Goal: Information Seeking & Learning: Understand process/instructions

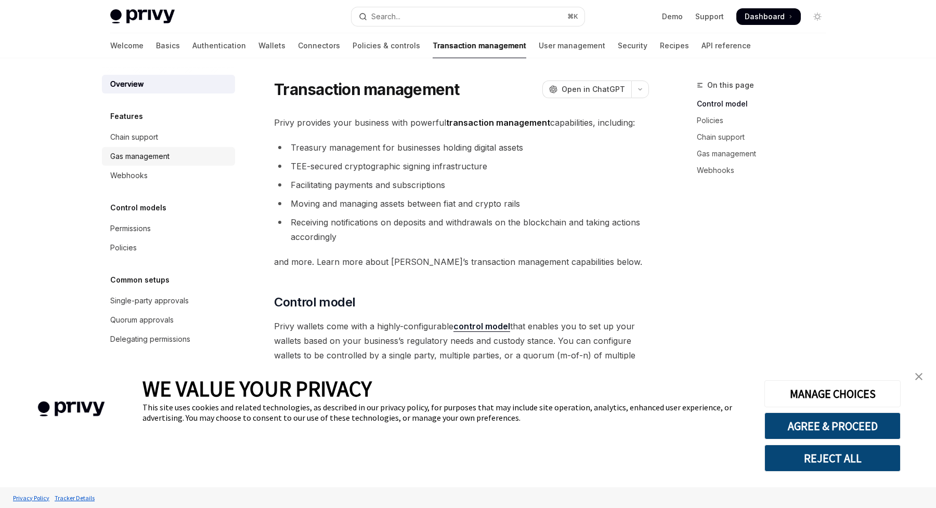
click at [133, 156] on div "Gas management" at bounding box center [139, 156] width 59 height 12
type textarea "*"
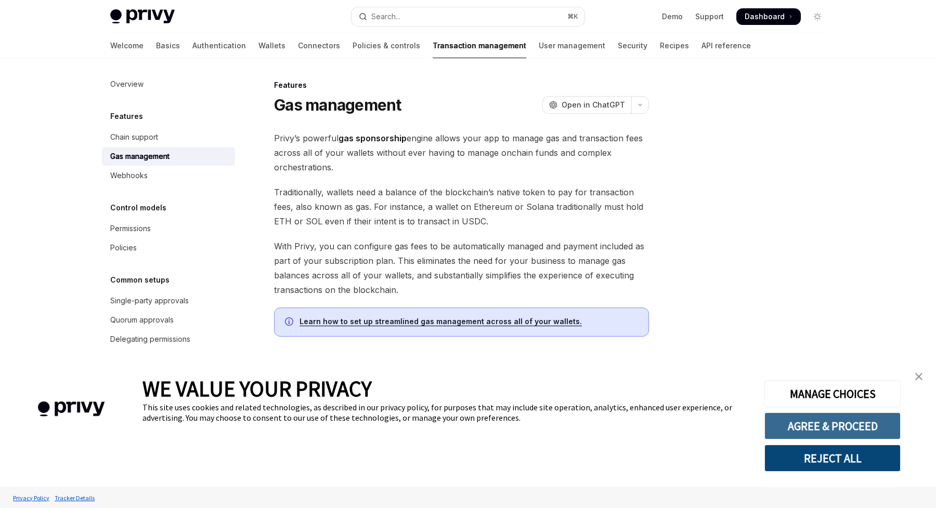
click at [814, 422] on button "AGREE & PROCEED" at bounding box center [832, 426] width 136 height 27
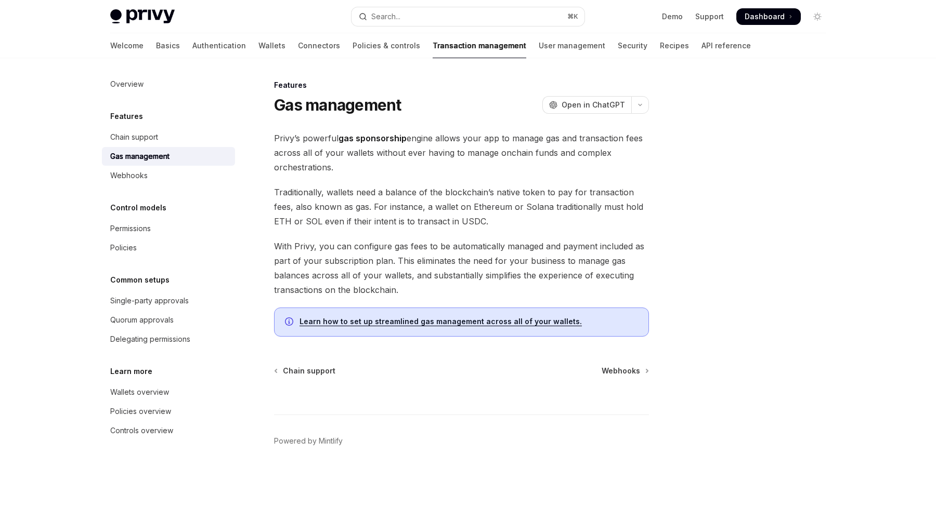
click at [465, 213] on span "Traditionally, wallets need a balance of the blockchain’s native token to pay f…" at bounding box center [461, 207] width 375 height 44
click at [352, 42] on link "Policies & controls" at bounding box center [386, 45] width 68 height 25
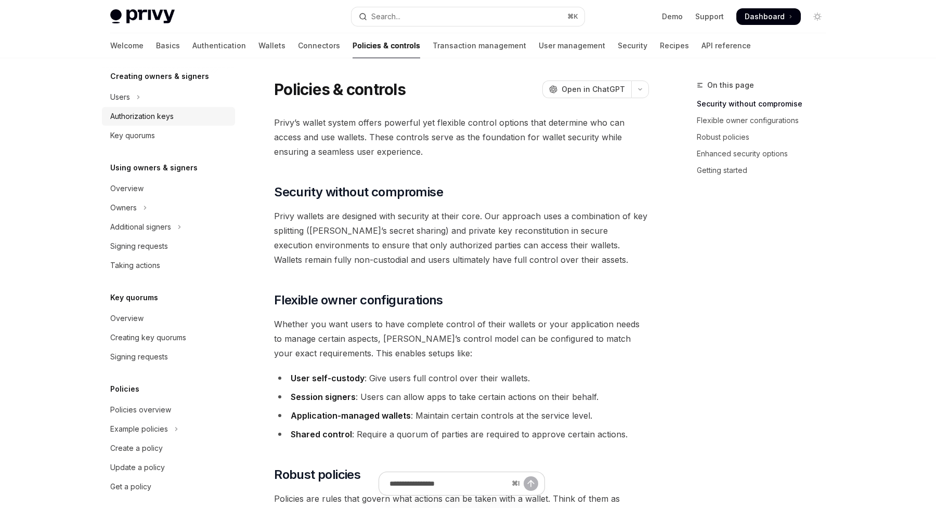
scroll to position [232, 0]
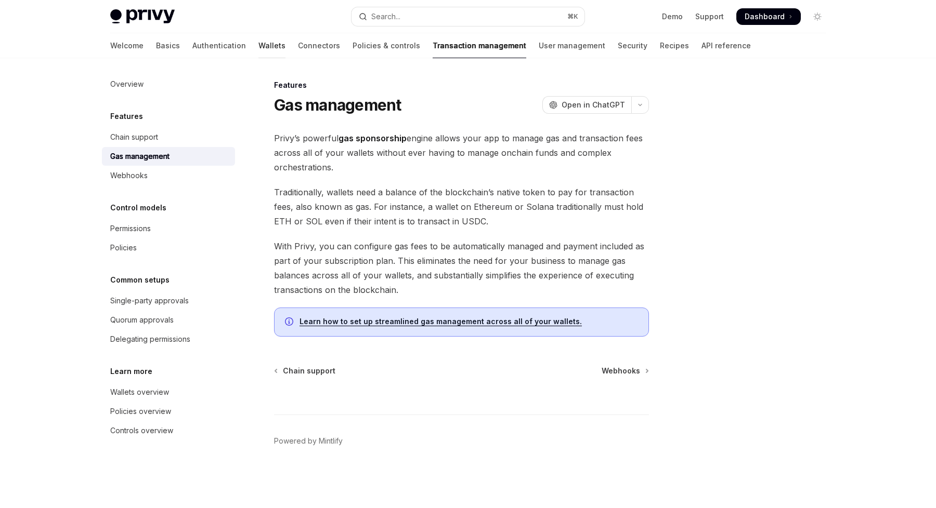
click at [258, 44] on link "Wallets" at bounding box center [271, 45] width 27 height 25
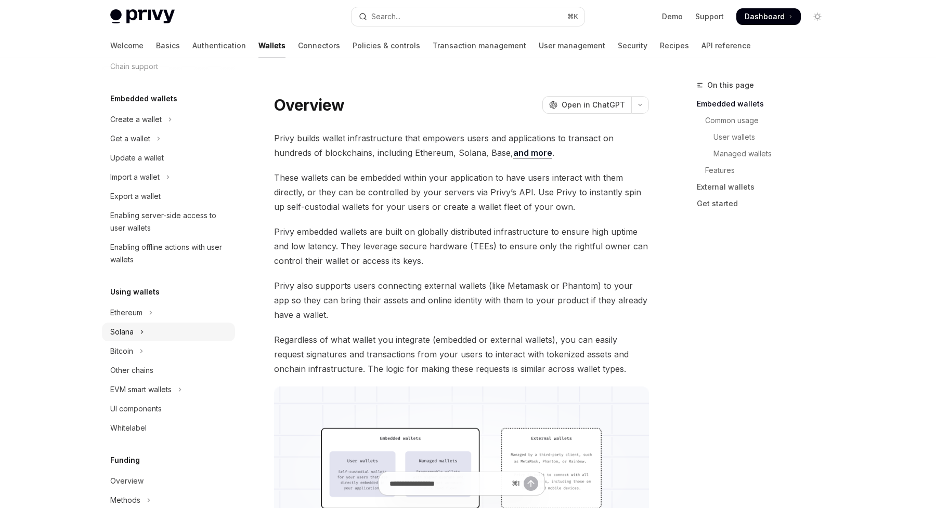
scroll to position [54, 0]
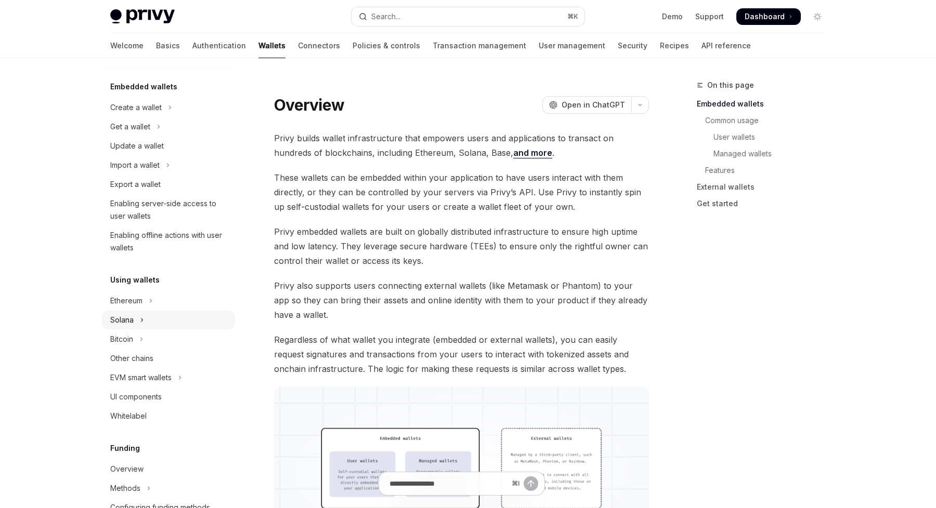
click at [137, 319] on button "Solana" at bounding box center [168, 320] width 133 height 19
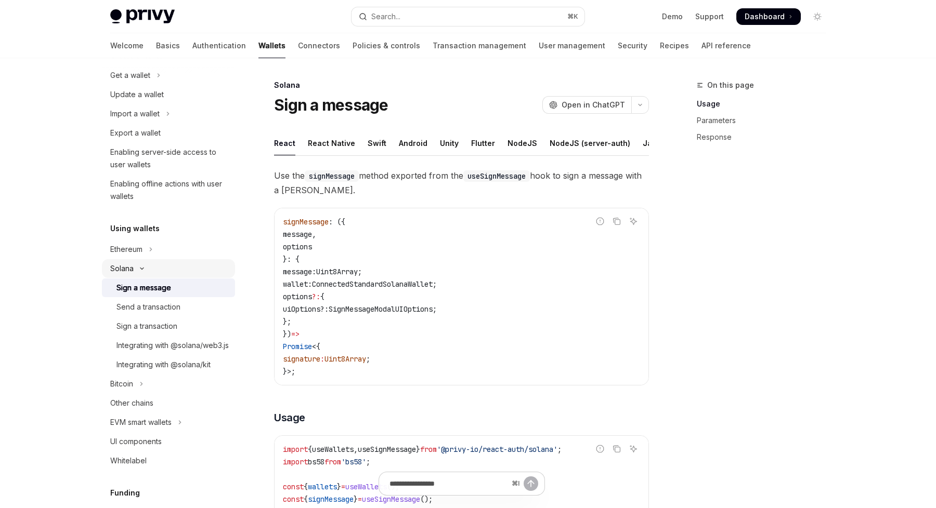
scroll to position [107, 0]
click at [149, 305] on div "Send a transaction" at bounding box center [148, 305] width 64 height 12
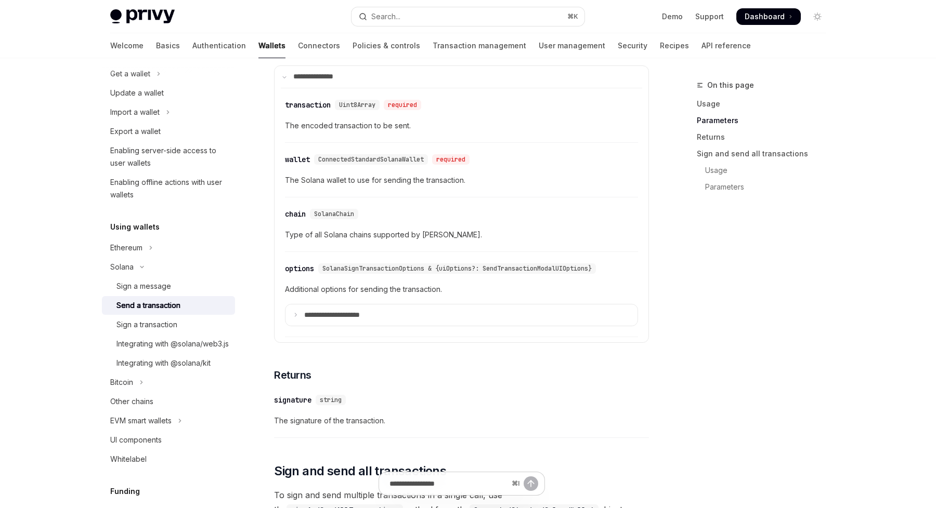
scroll to position [1118, 0]
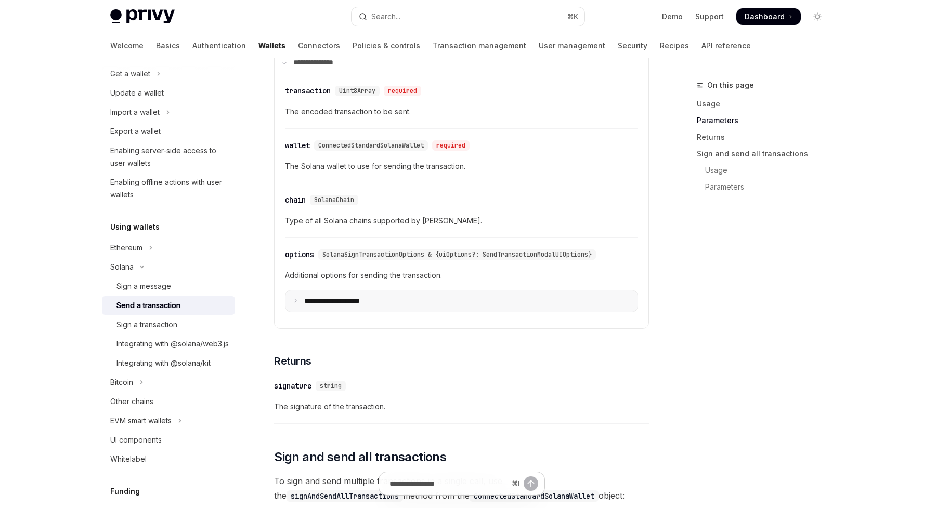
click at [388, 302] on summary "**********" at bounding box center [461, 302] width 352 height 22
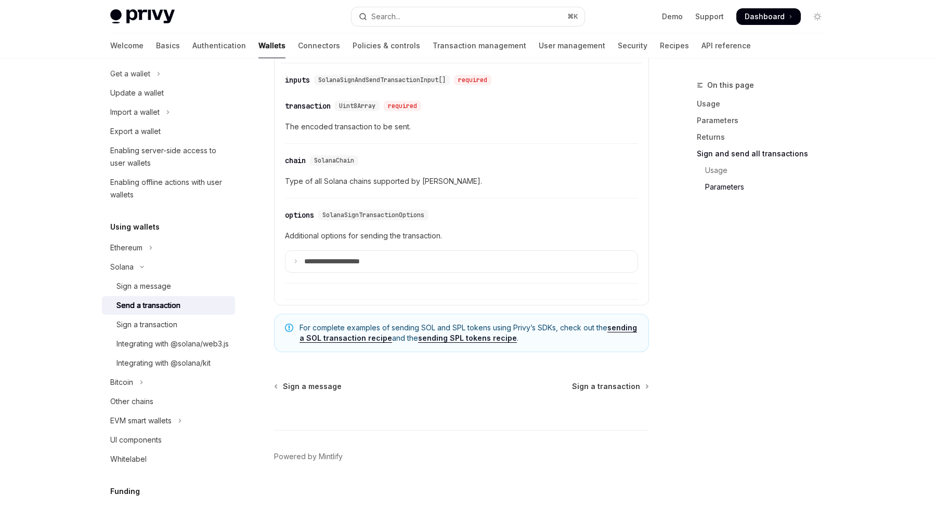
scroll to position [2998, 0]
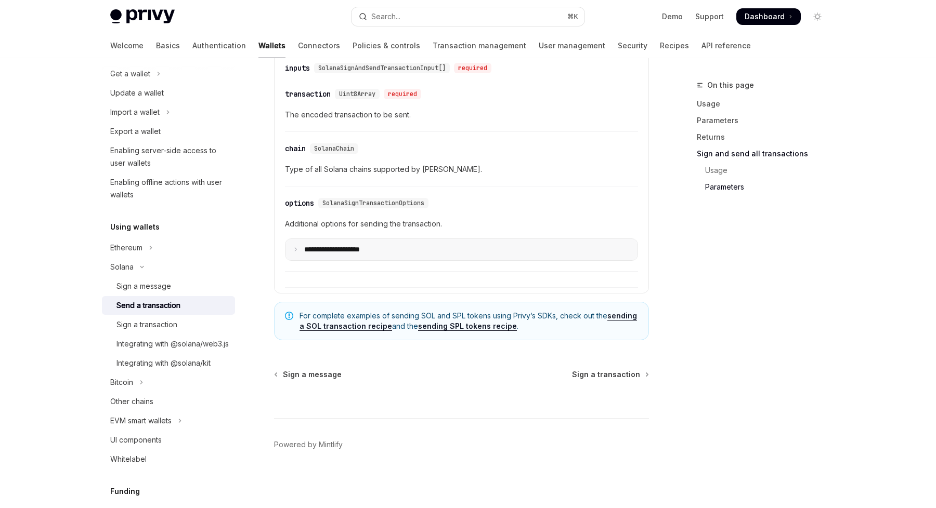
click at [400, 256] on summary "**********" at bounding box center [461, 250] width 352 height 22
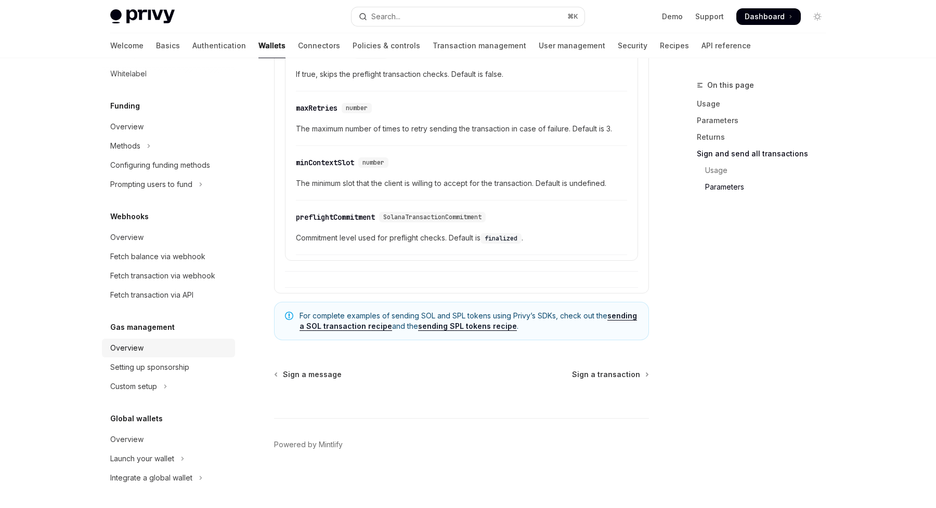
scroll to position [505, 0]
click at [149, 375] on link "Setting up sponsorship" at bounding box center [168, 367] width 133 height 19
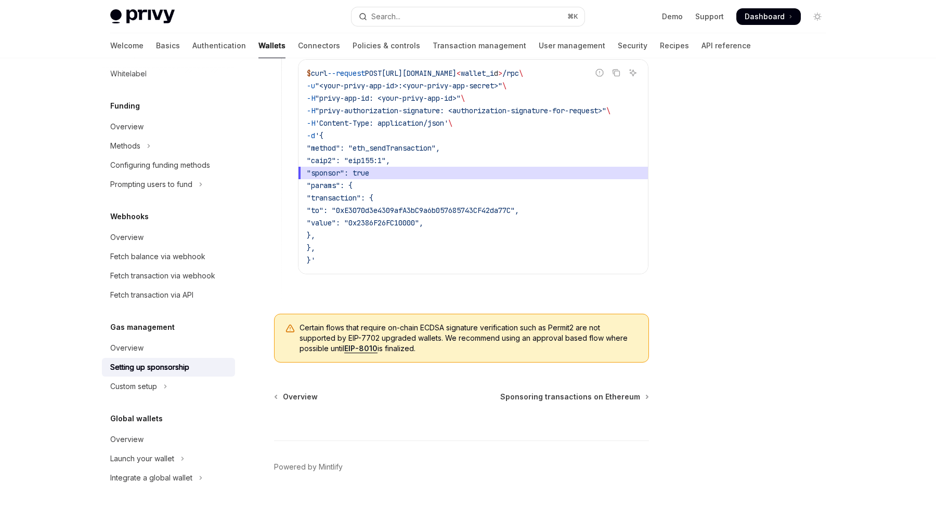
scroll to position [758, 0]
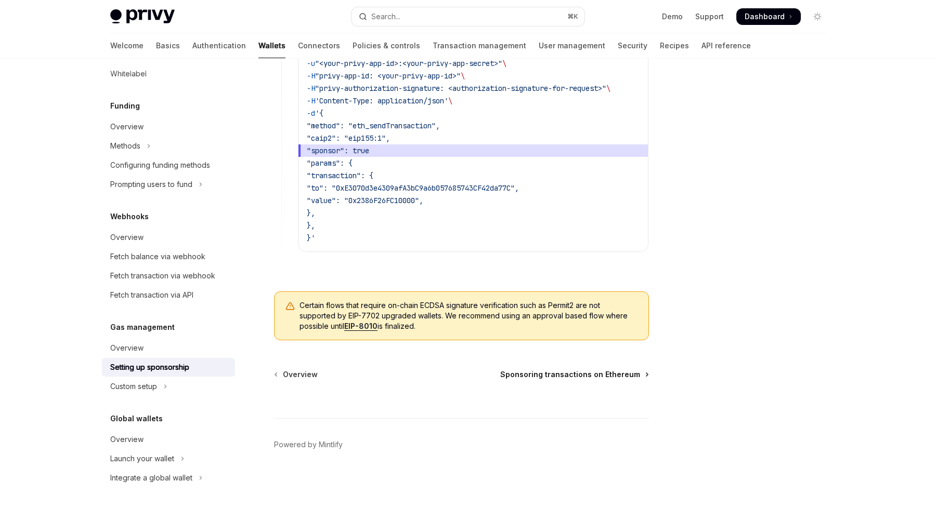
click at [541, 377] on span "Sponsoring transactions on Ethereum" at bounding box center [570, 375] width 140 height 10
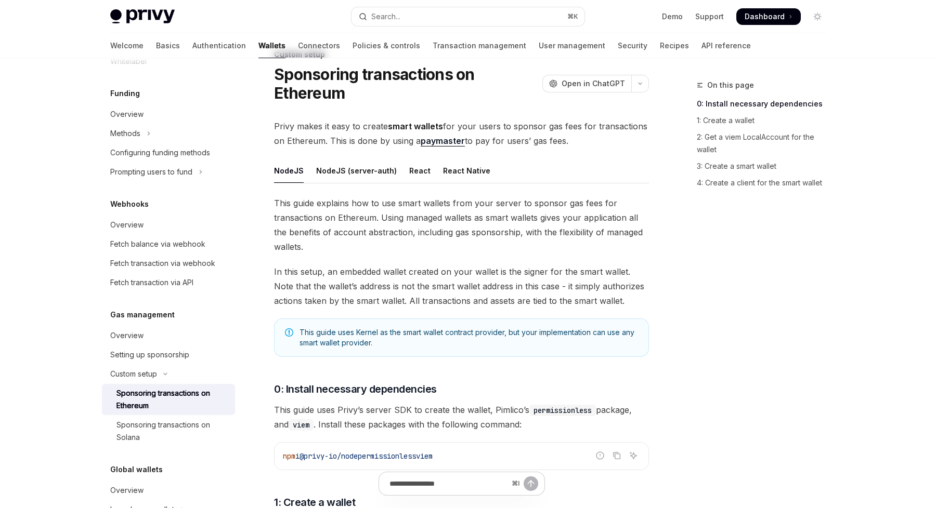
scroll to position [32, 0]
click at [138, 442] on div "Sponsoring transactions on Solana" at bounding box center [172, 431] width 112 height 25
type textarea "*"
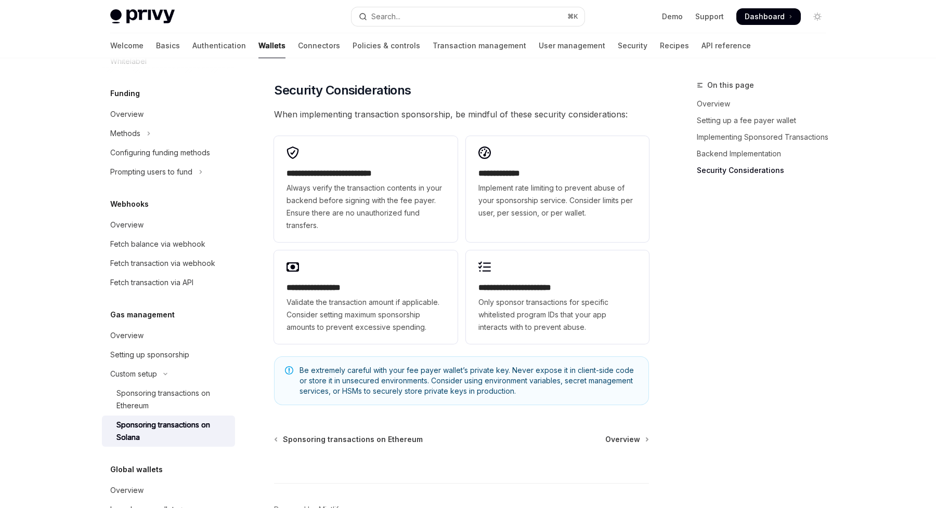
scroll to position [2856, 0]
click at [462, 243] on div "**********" at bounding box center [461, 239] width 375 height 216
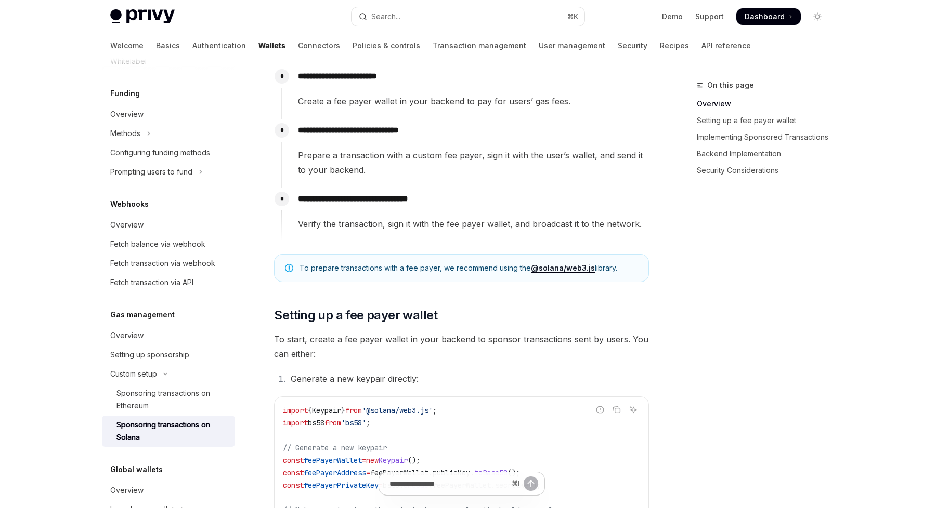
scroll to position [215, 0]
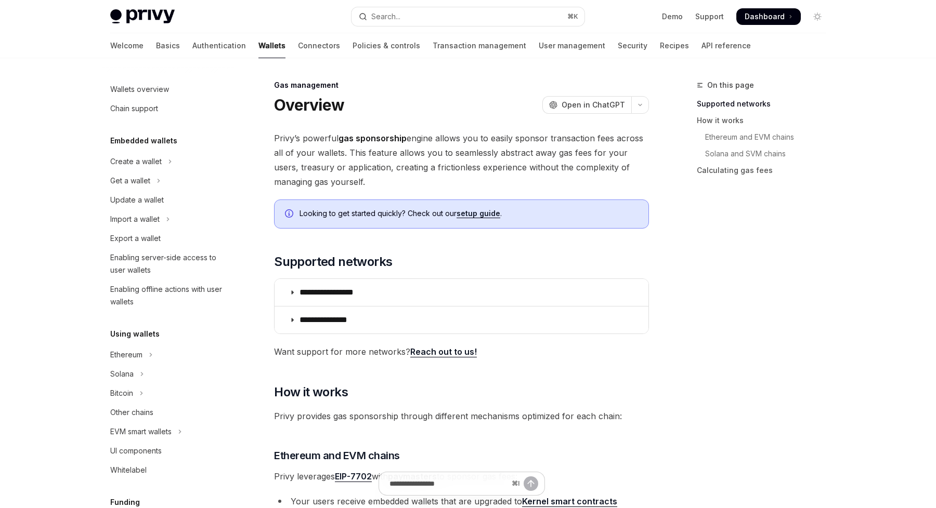
scroll to position [397, 0]
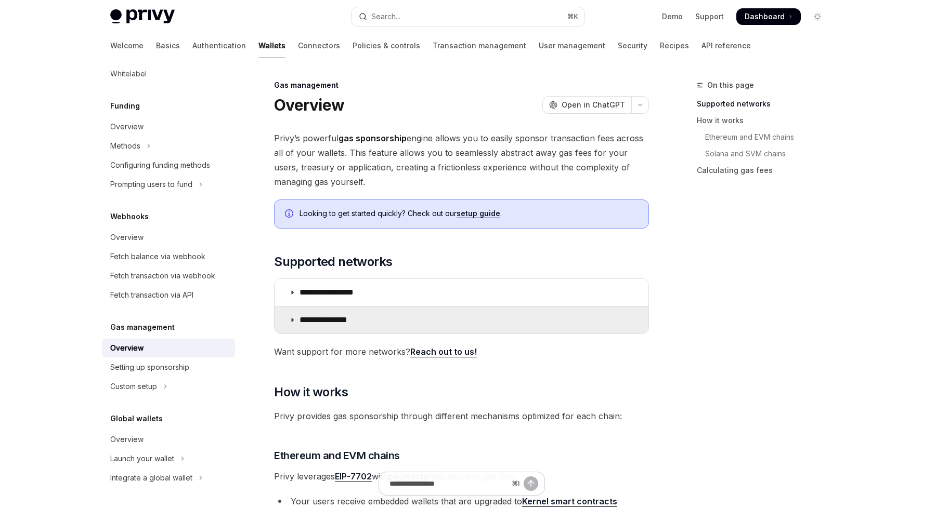
click at [345, 320] on p "**********" at bounding box center [332, 320] width 66 height 10
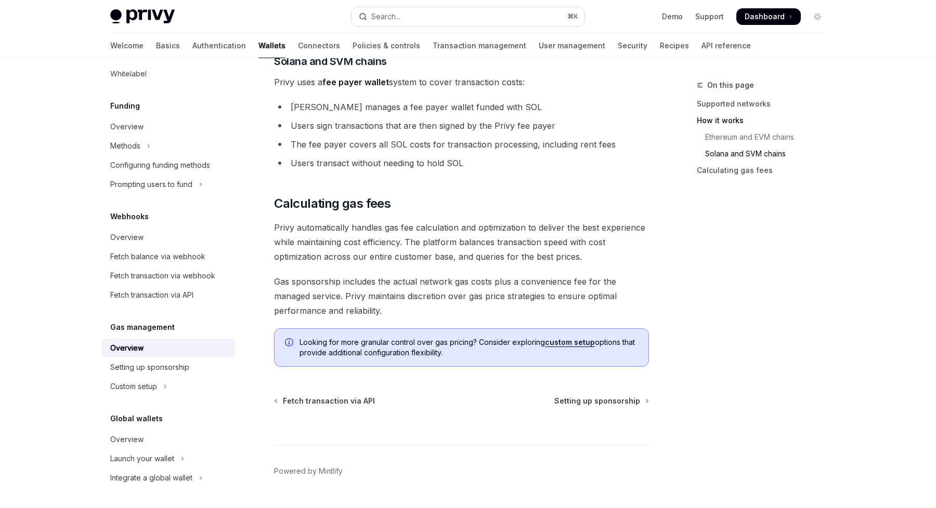
scroll to position [834, 0]
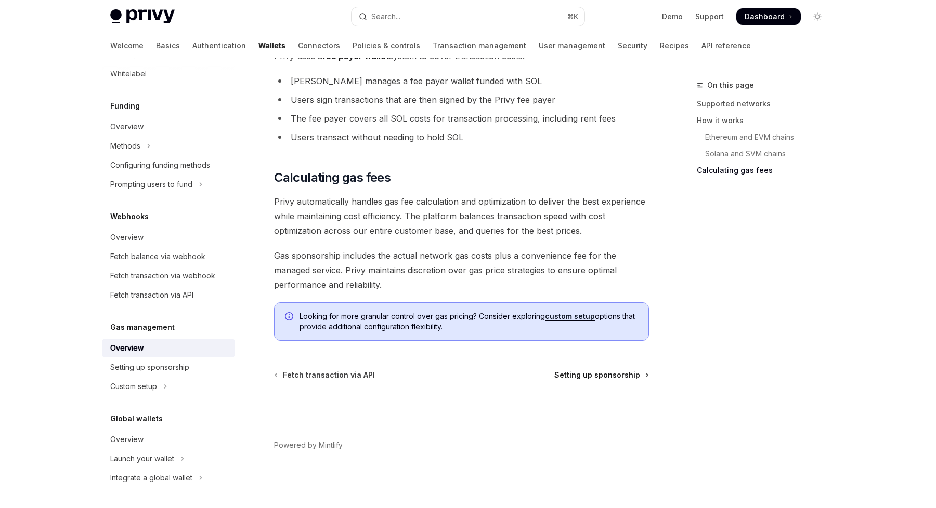
click at [570, 376] on span "Setting up sponsorship" at bounding box center [597, 375] width 86 height 10
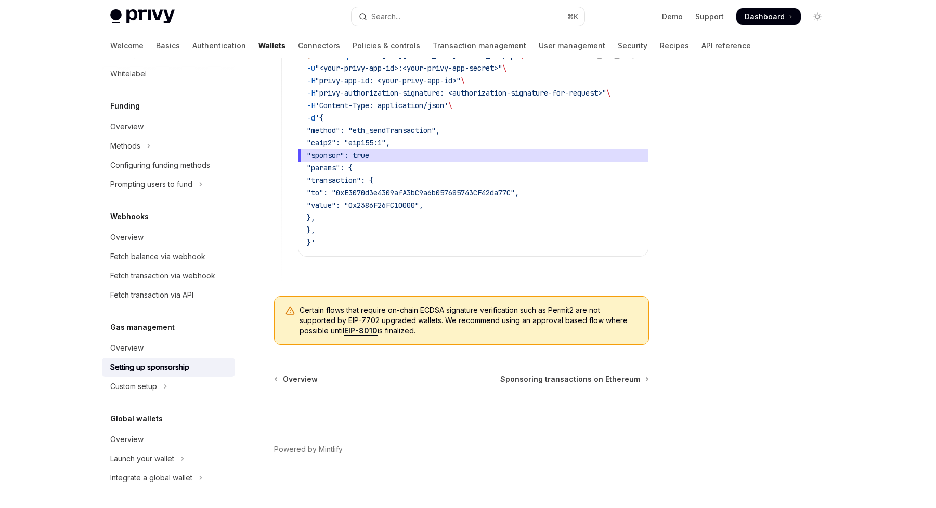
scroll to position [758, 0]
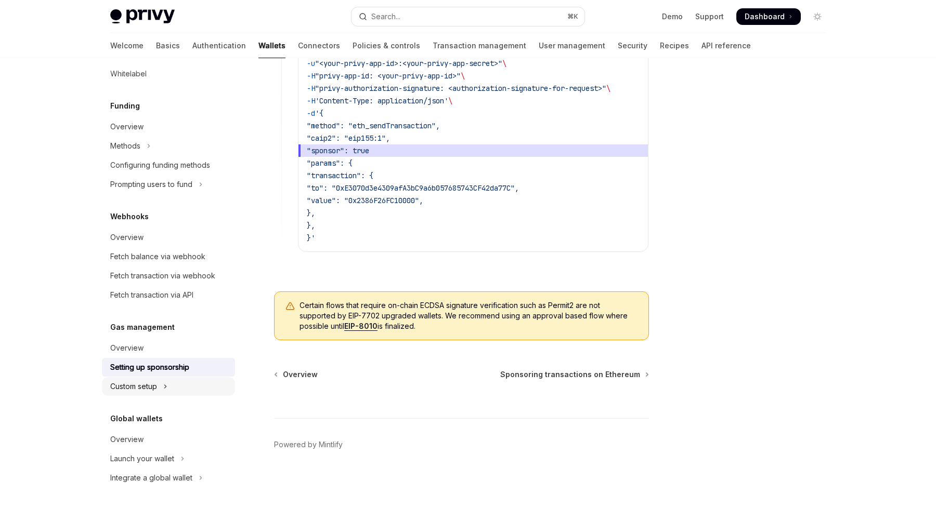
click at [161, 387] on button "Custom setup" at bounding box center [168, 386] width 133 height 19
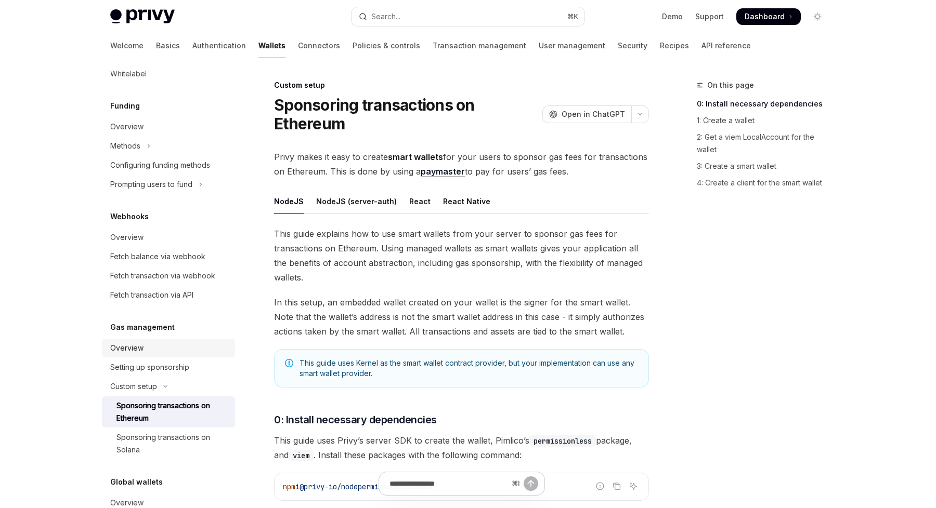
click at [145, 350] on div "Overview" at bounding box center [169, 348] width 119 height 12
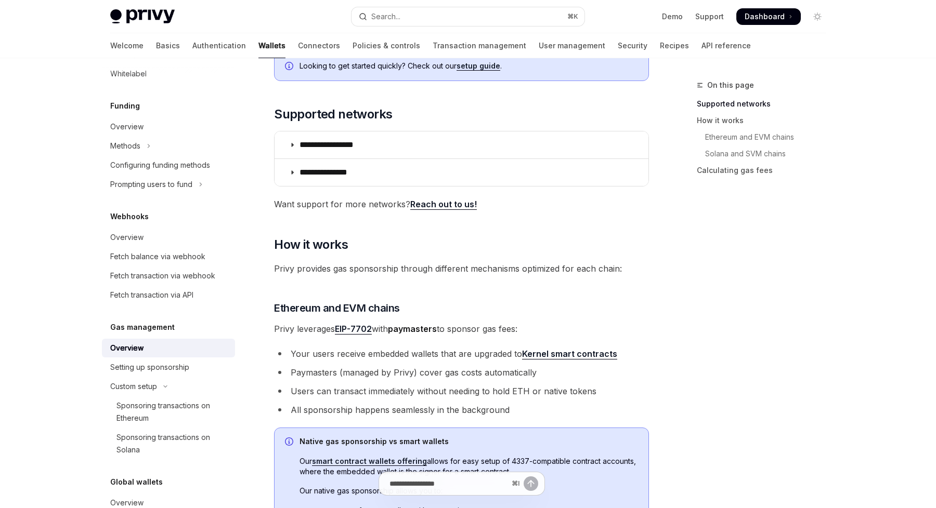
scroll to position [198, 0]
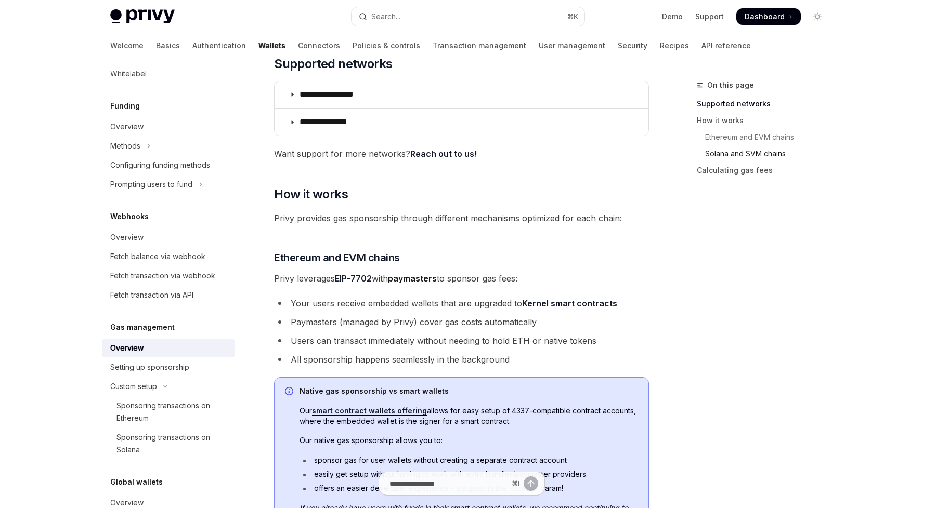
click at [731, 154] on link "Solana and SVM chains" at bounding box center [764, 154] width 137 height 17
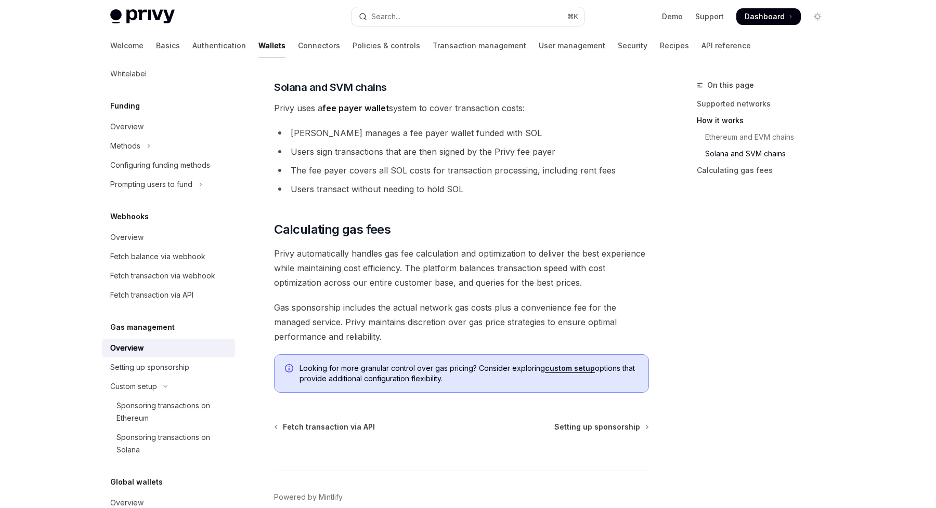
scroll to position [676, 0]
click at [331, 130] on li "[PERSON_NAME] manages a fee payer wallet funded with SOL" at bounding box center [461, 132] width 375 height 15
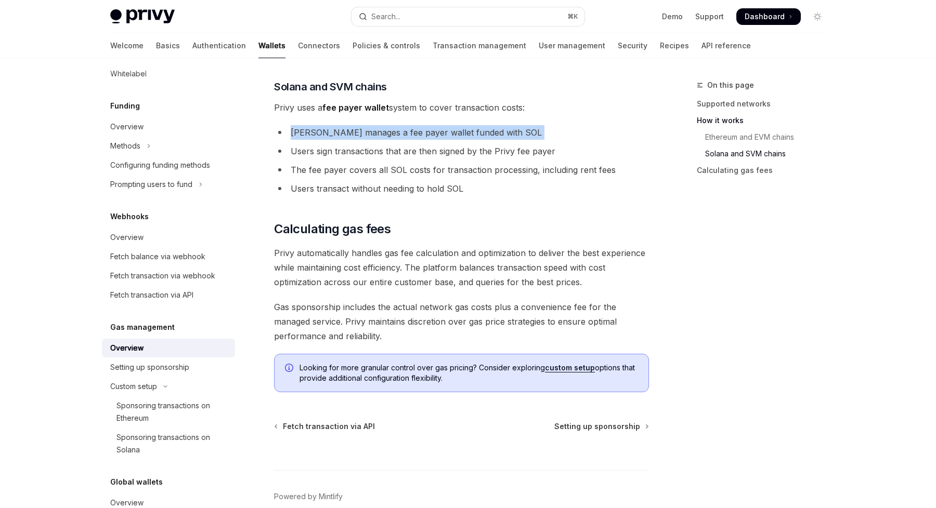
click at [331, 130] on li "[PERSON_NAME] manages a fee payer wallet funded with SOL" at bounding box center [461, 132] width 375 height 15
click at [614, 428] on span "Setting up sponsorship" at bounding box center [597, 427] width 86 height 10
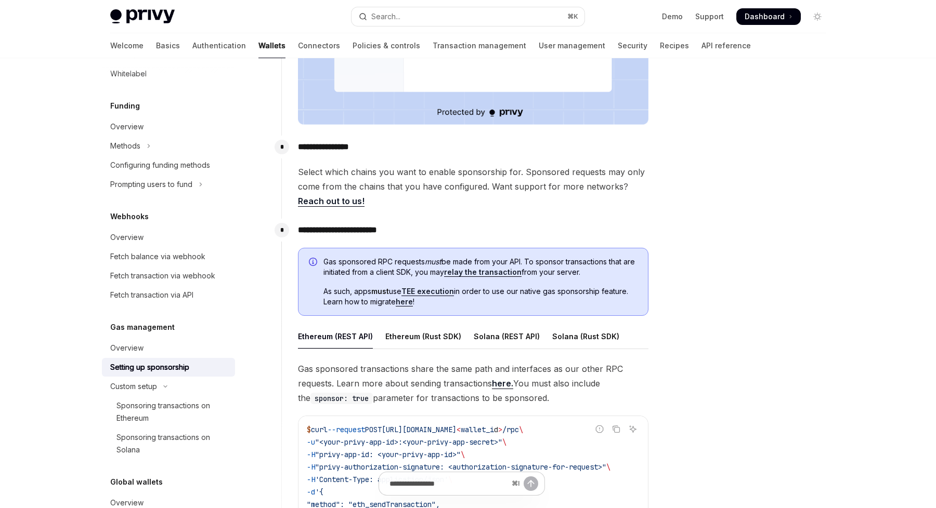
scroll to position [441, 0]
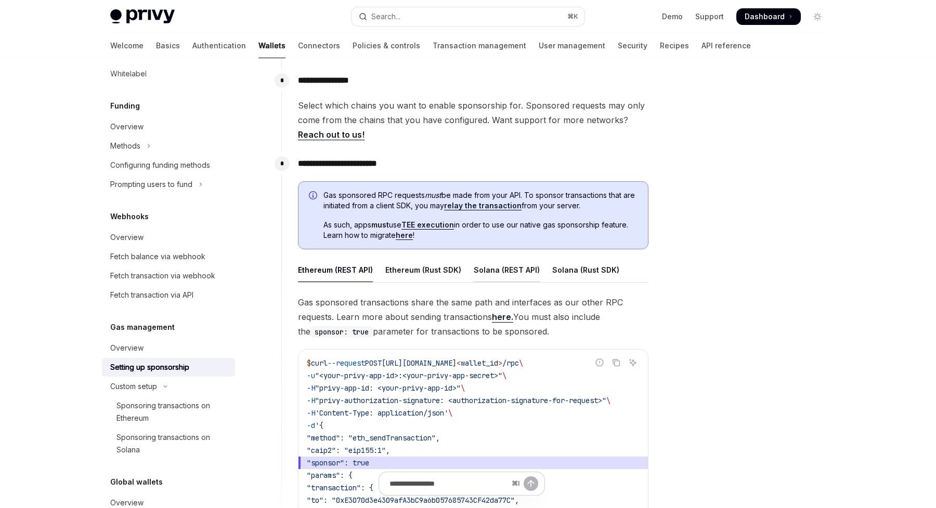
click at [486, 273] on div "Solana (REST API)" at bounding box center [506, 270] width 66 height 24
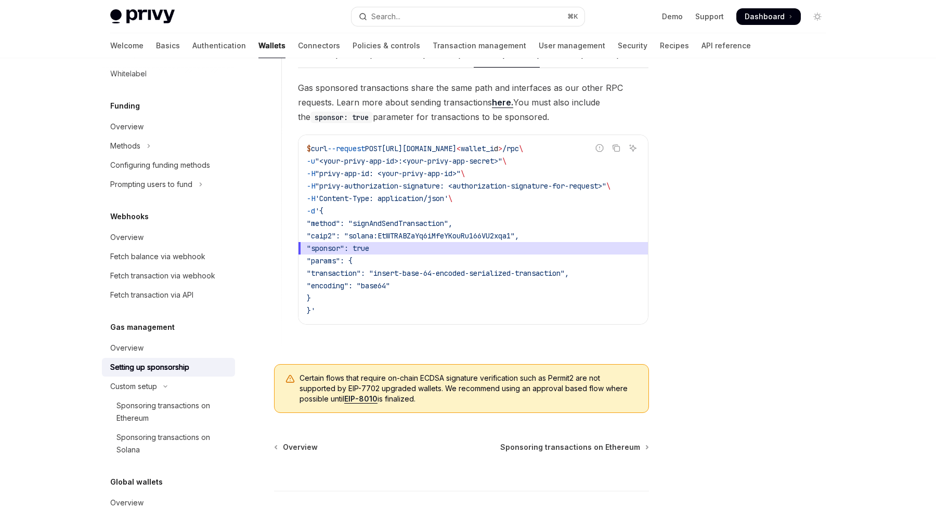
scroll to position [658, 0]
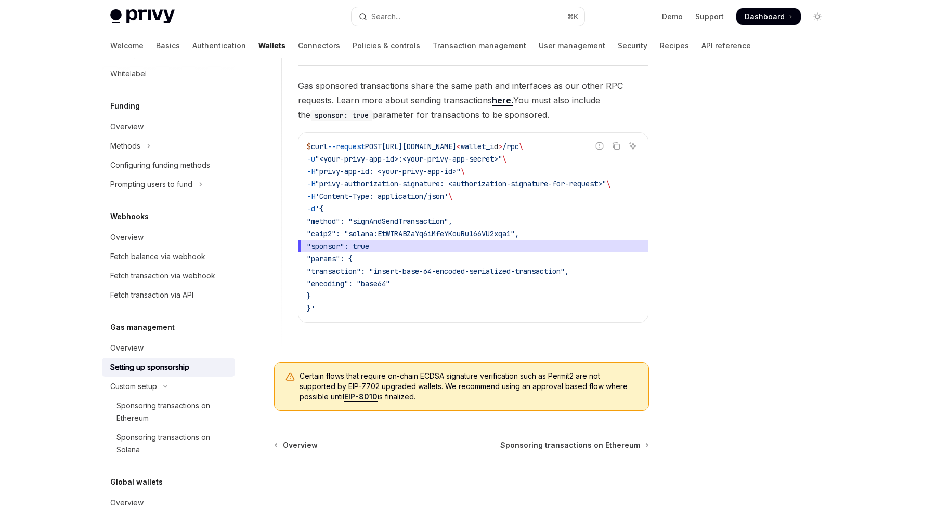
drag, startPoint x: 322, startPoint y: 309, endPoint x: 316, endPoint y: 146, distance: 163.8
click at [316, 146] on code "$ curl --request POST [URL][DOMAIN_NAME] < wallet_i d > /rpc \ -u "<your-privy-…" at bounding box center [473, 227] width 333 height 175
copy code "curl --request POST [URL][DOMAIN_NAME] < wallet_i d > /rpc \ -u "<your-privy-ap…"
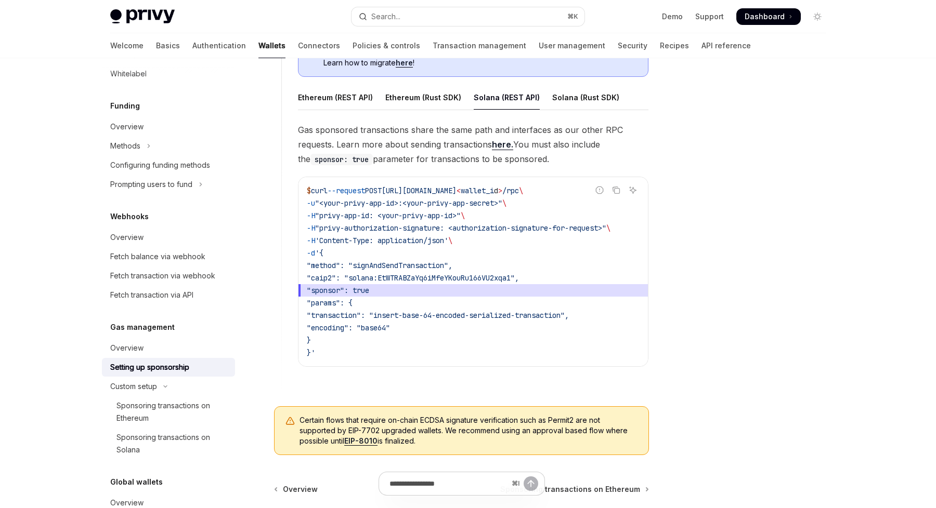
scroll to position [611, 0]
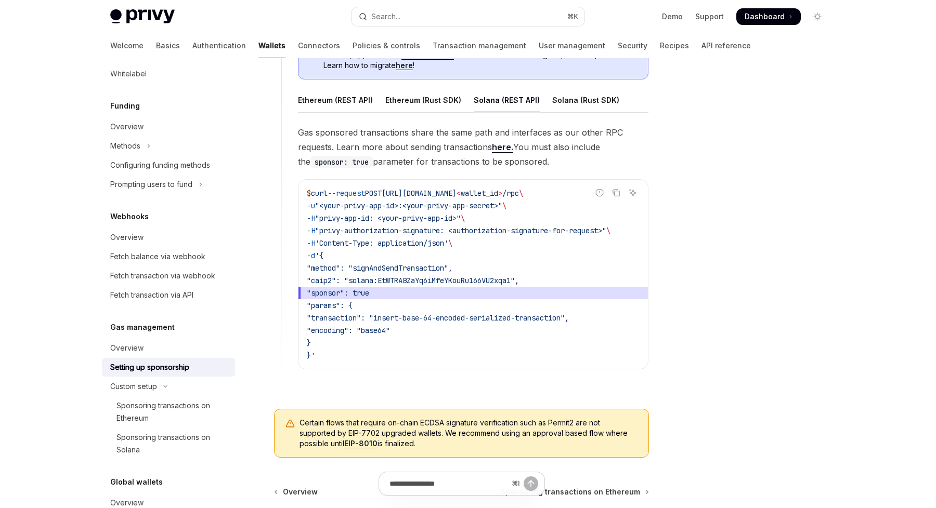
click at [425, 154] on span "Gas sponsored transactions share the same path and interfaces as our other RPC …" at bounding box center [473, 147] width 350 height 44
click at [501, 149] on link "here." at bounding box center [502, 147] width 21 height 11
type textarea "*"
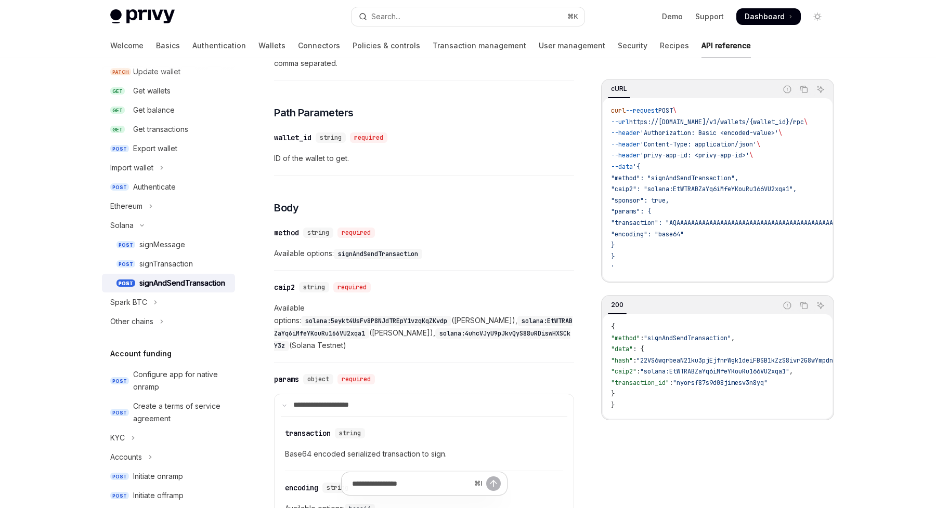
scroll to position [261, 0]
click at [347, 315] on code "solana:5eykt4UsFv8P8NJdTREpY1vzqKqZKvdp" at bounding box center [376, 320] width 150 height 10
drag, startPoint x: 347, startPoint y: 308, endPoint x: 394, endPoint y: 306, distance: 47.4
click at [396, 315] on code "solana:5eykt4UsFv8P8NJdTREpY1vzqKqZKvdp" at bounding box center [376, 320] width 150 height 10
click at [289, 320] on code "solana:EtWTRABZaYq6iMfeYKouRu166VU2xqa1" at bounding box center [423, 326] width 298 height 23
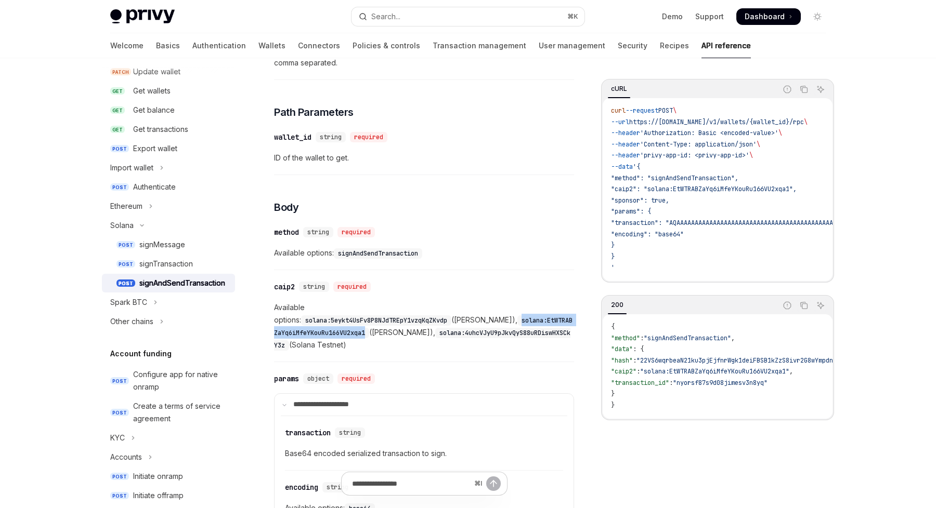
drag, startPoint x: 289, startPoint y: 320, endPoint x: 331, endPoint y: 320, distance: 42.1
click at [331, 320] on code "solana:EtWTRABZaYq6iMfeYKouRu166VU2xqa1" at bounding box center [423, 326] width 298 height 23
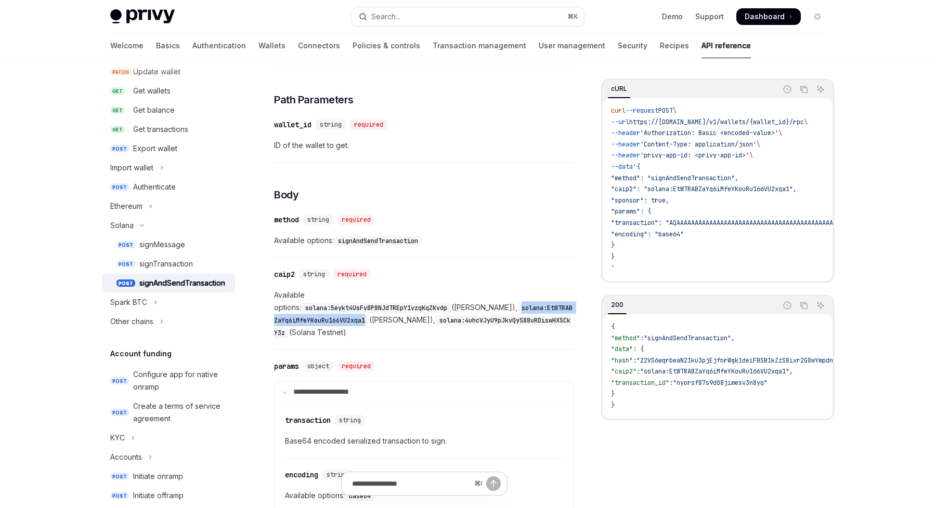
scroll to position [296, 0]
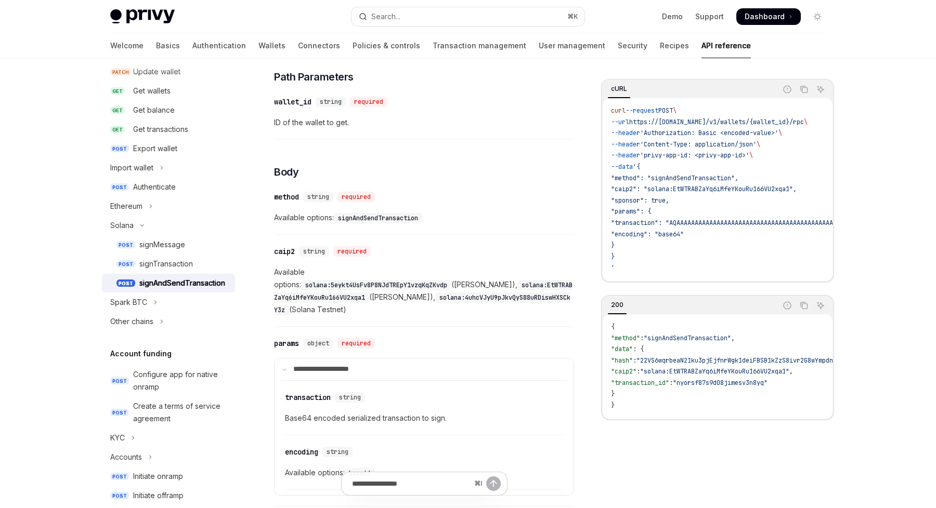
click at [346, 280] on code "solana:5eykt4UsFv8P8NJdTREpY1vzqKqZKvdp" at bounding box center [376, 285] width 150 height 10
drag, startPoint x: 346, startPoint y: 274, endPoint x: 417, endPoint y: 274, distance: 71.2
click at [417, 280] on code "solana:5eykt4UsFv8P8NJdTREpY1vzqKqZKvdp" at bounding box center [376, 285] width 150 height 10
copy code "solana:5eykt4UsFv8P8NJdTREpY1vzqKqZKvdp"
